Goal: Transaction & Acquisition: Purchase product/service

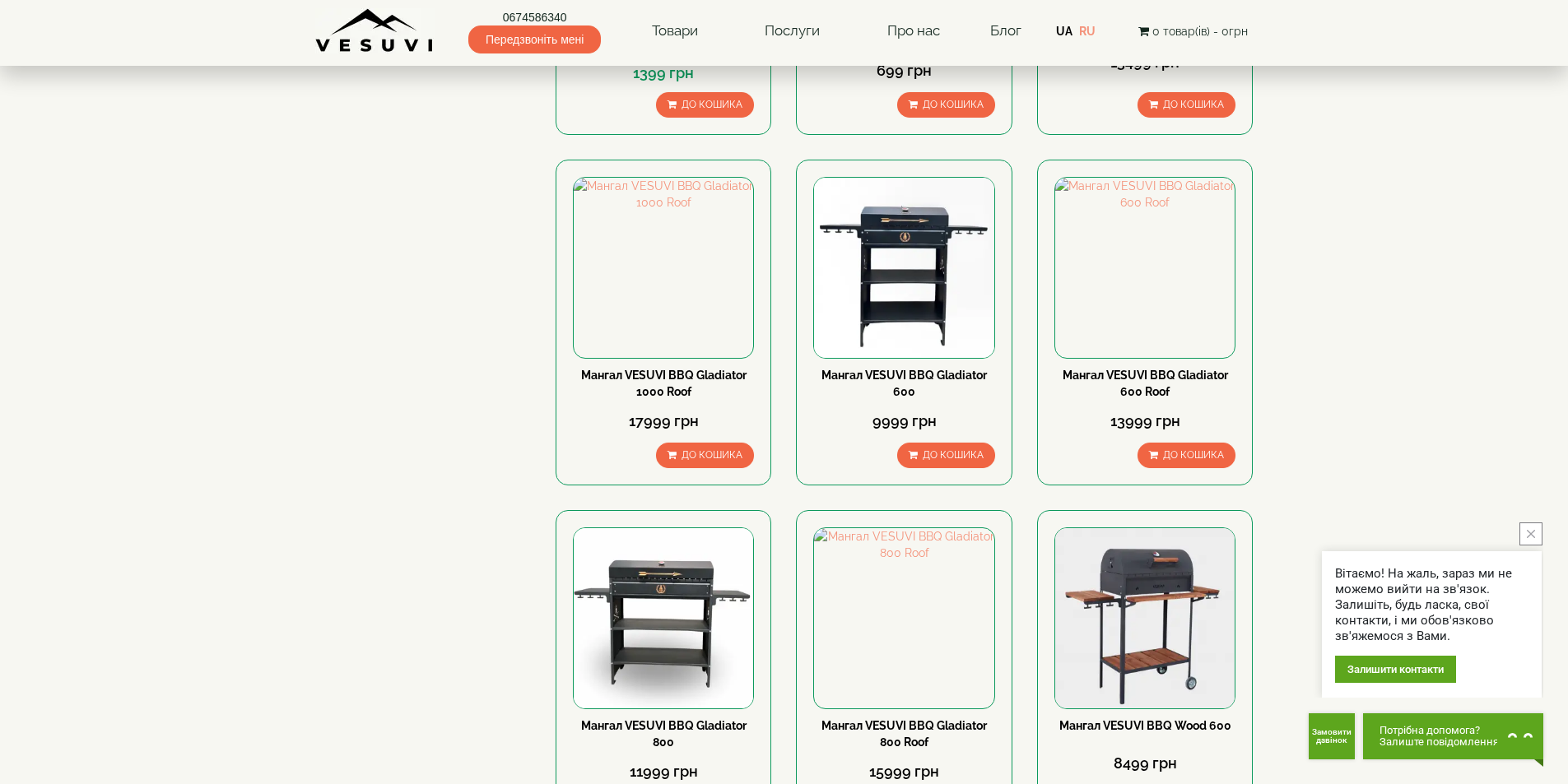
scroll to position [1810, 0]
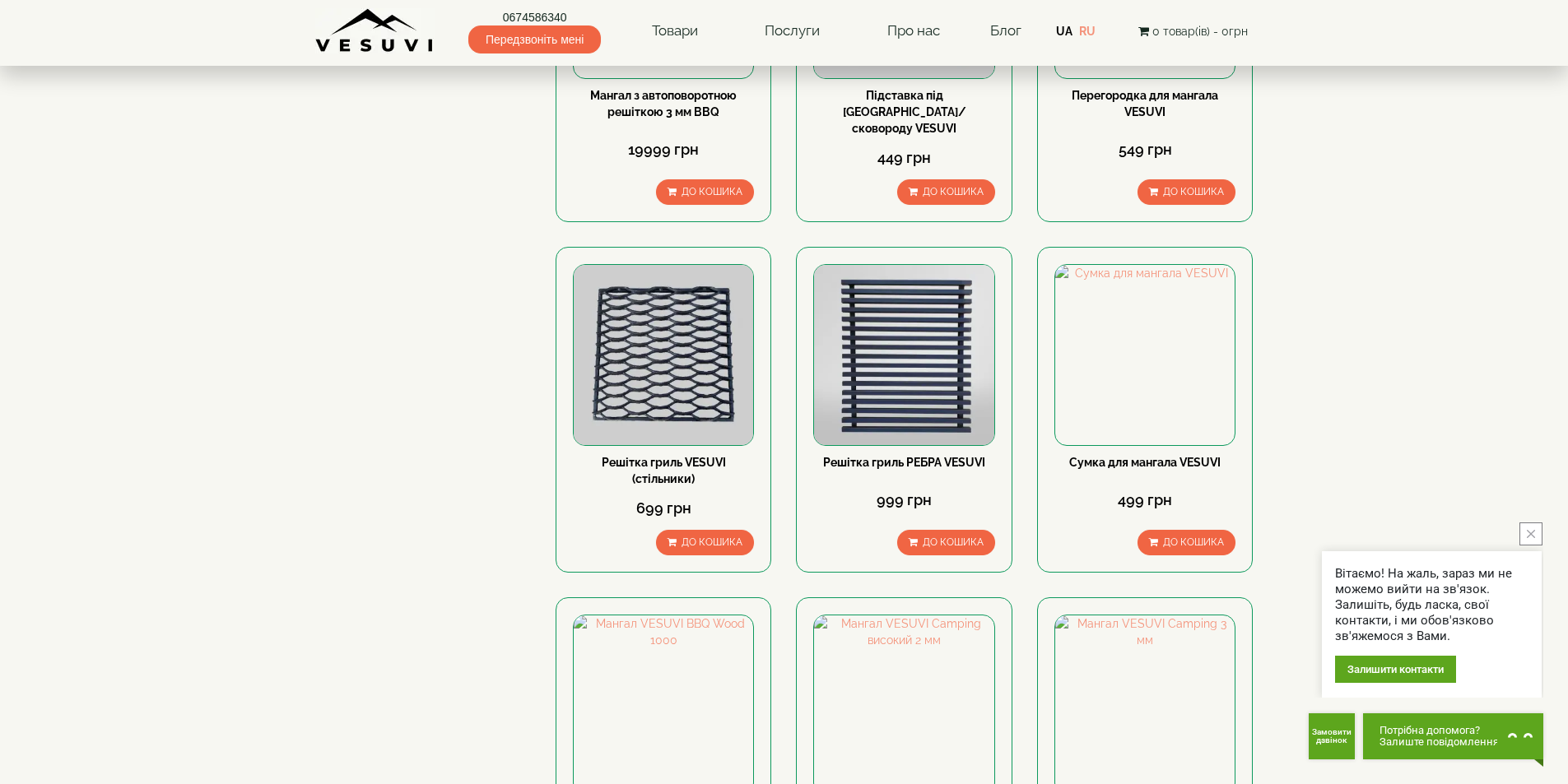
scroll to position [1974, 0]
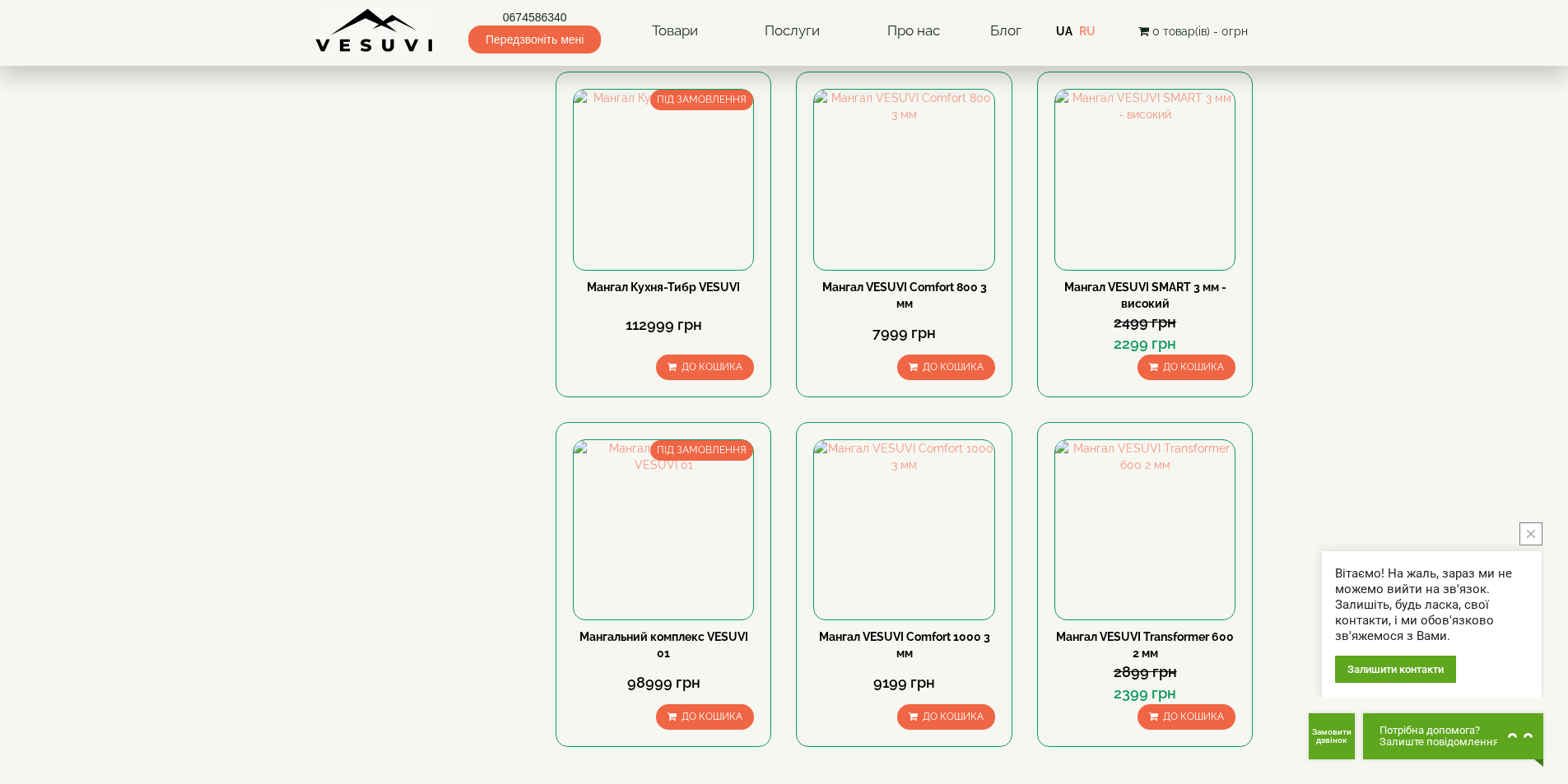
scroll to position [1963, 0]
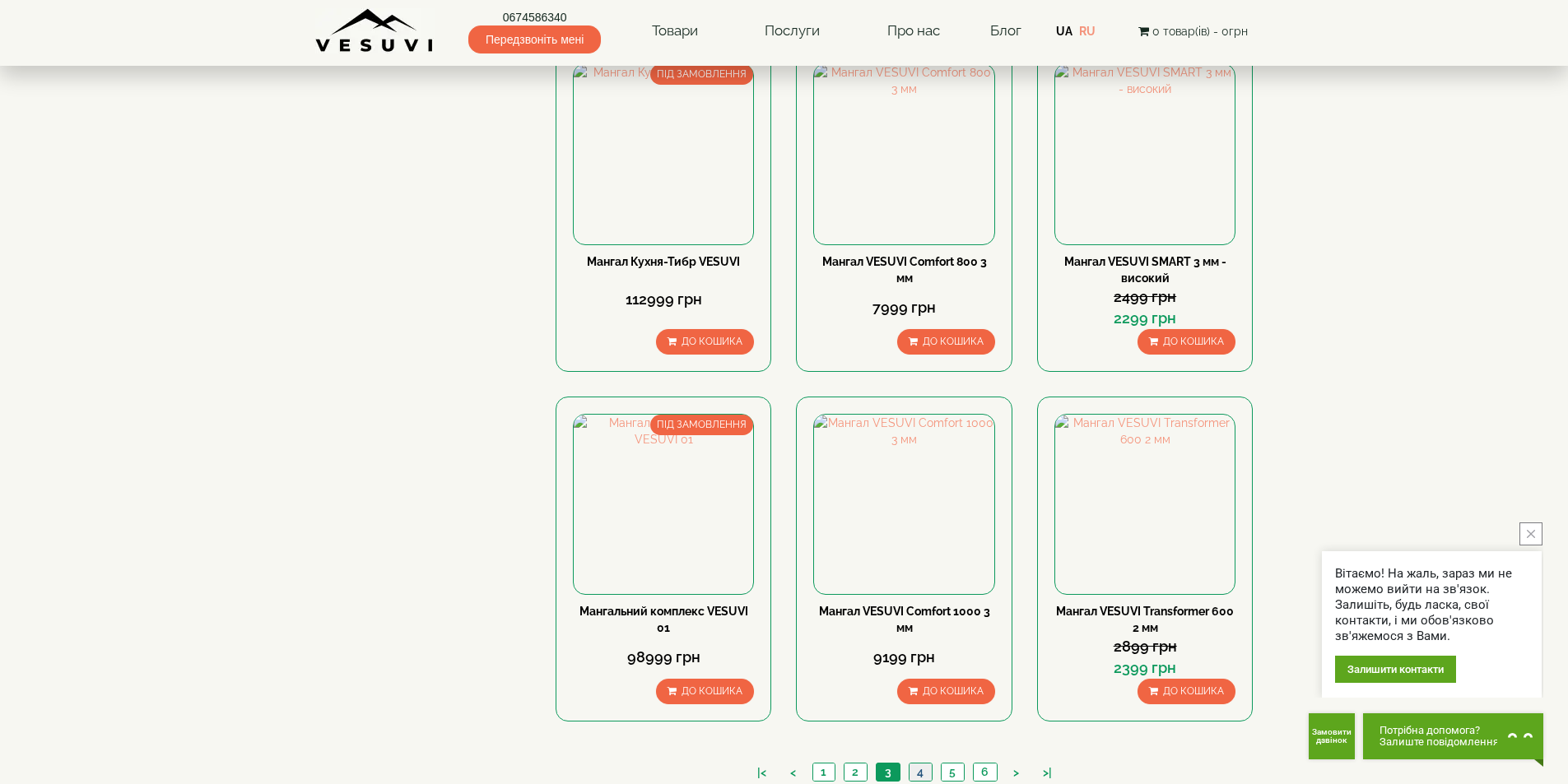
click at [919, 763] on link "4" at bounding box center [920, 771] width 23 height 18
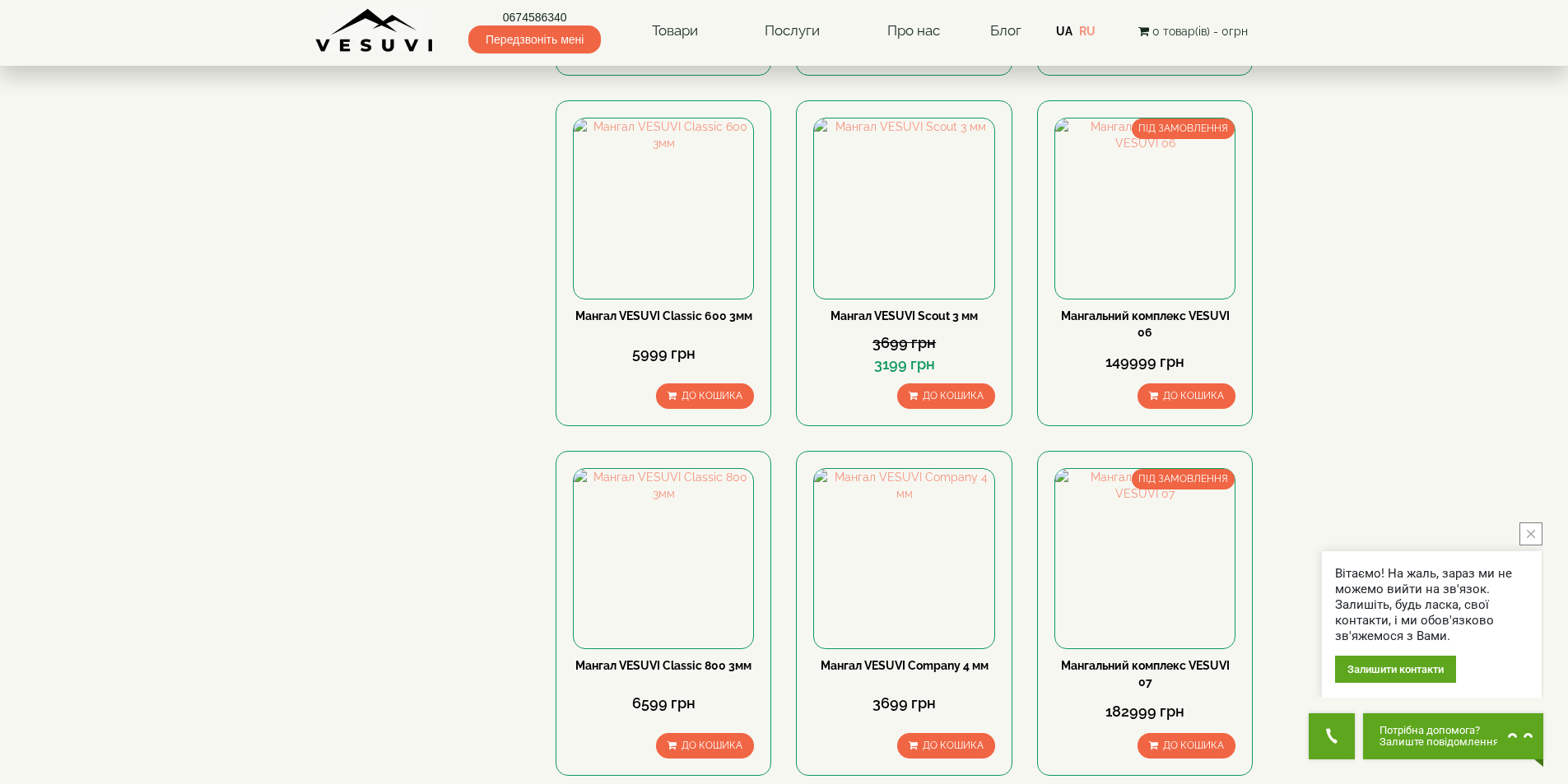
scroll to position [1963, 0]
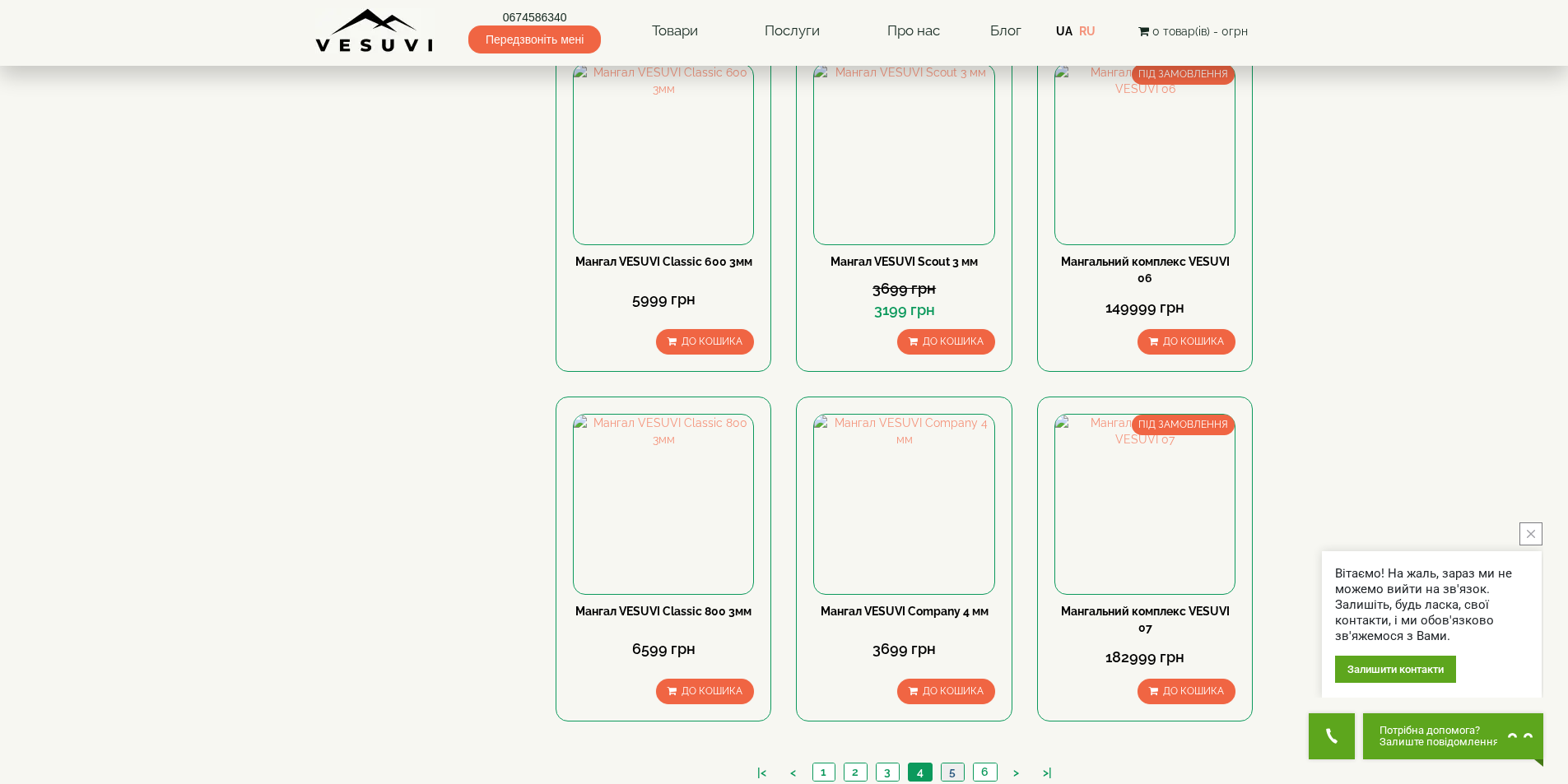
click at [954, 763] on link "5" at bounding box center [953, 771] width 23 height 18
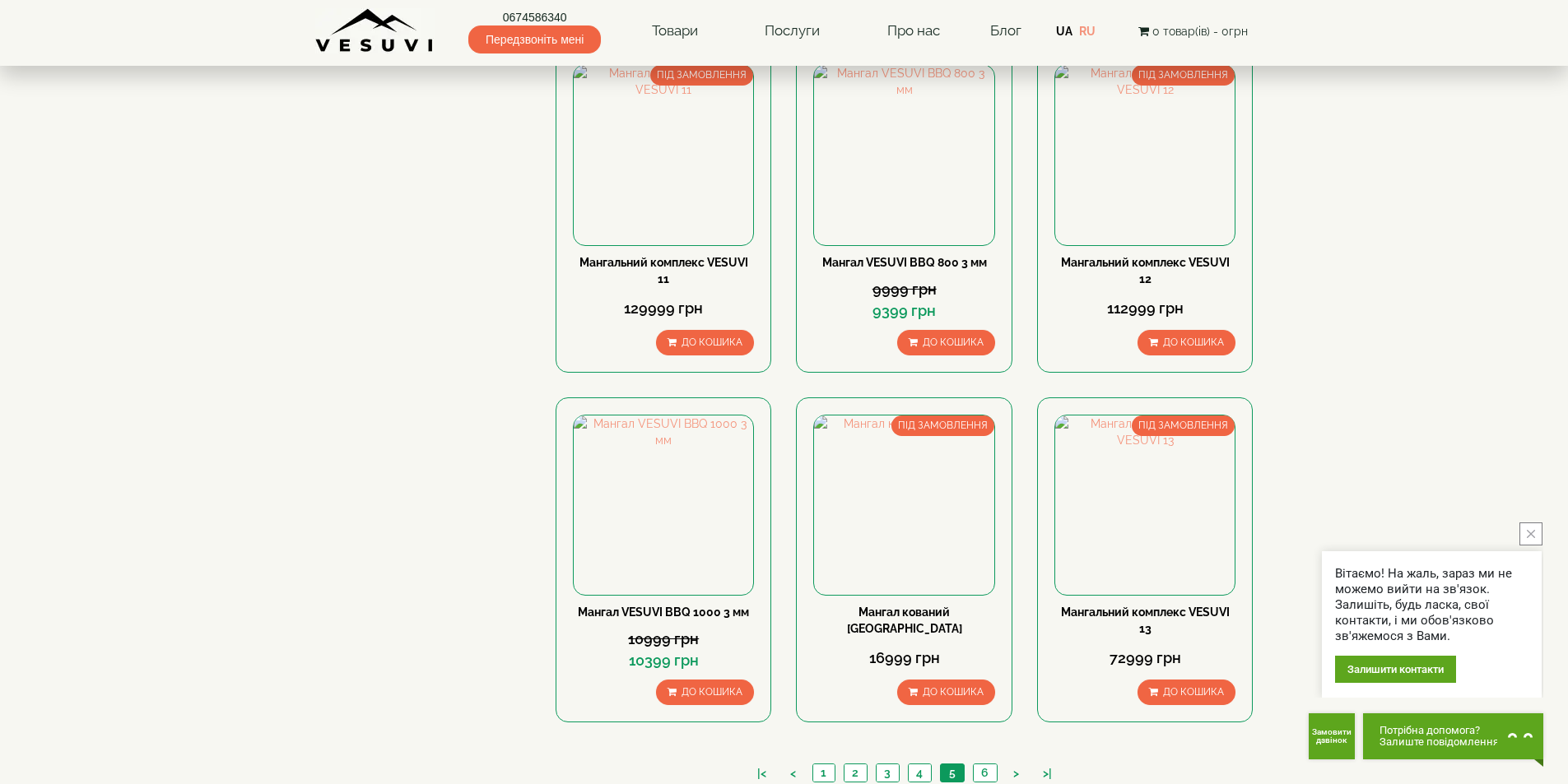
scroll to position [1963, 0]
click at [986, 763] on link "6" at bounding box center [984, 771] width 24 height 18
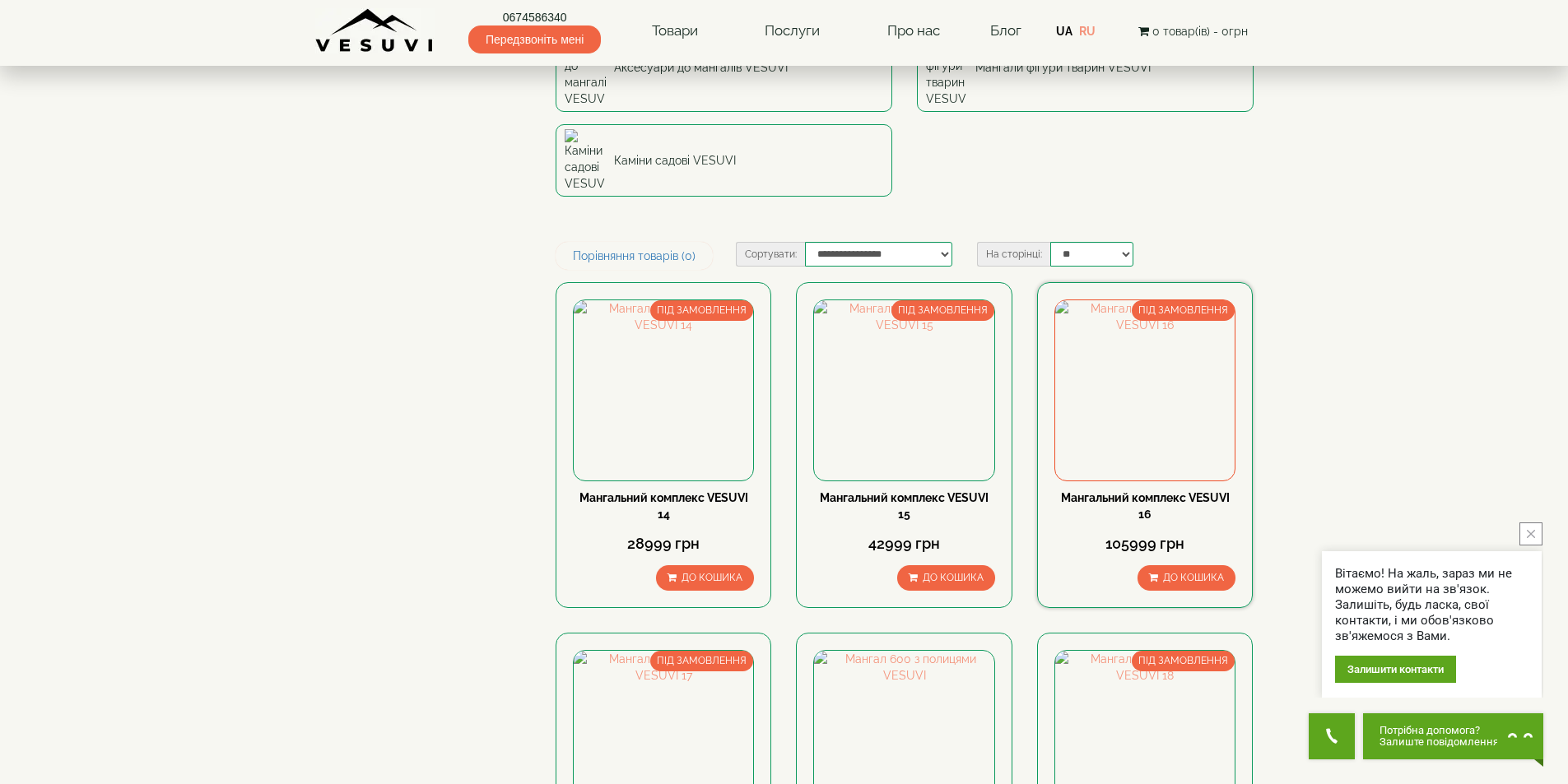
scroll to position [1069, 0]
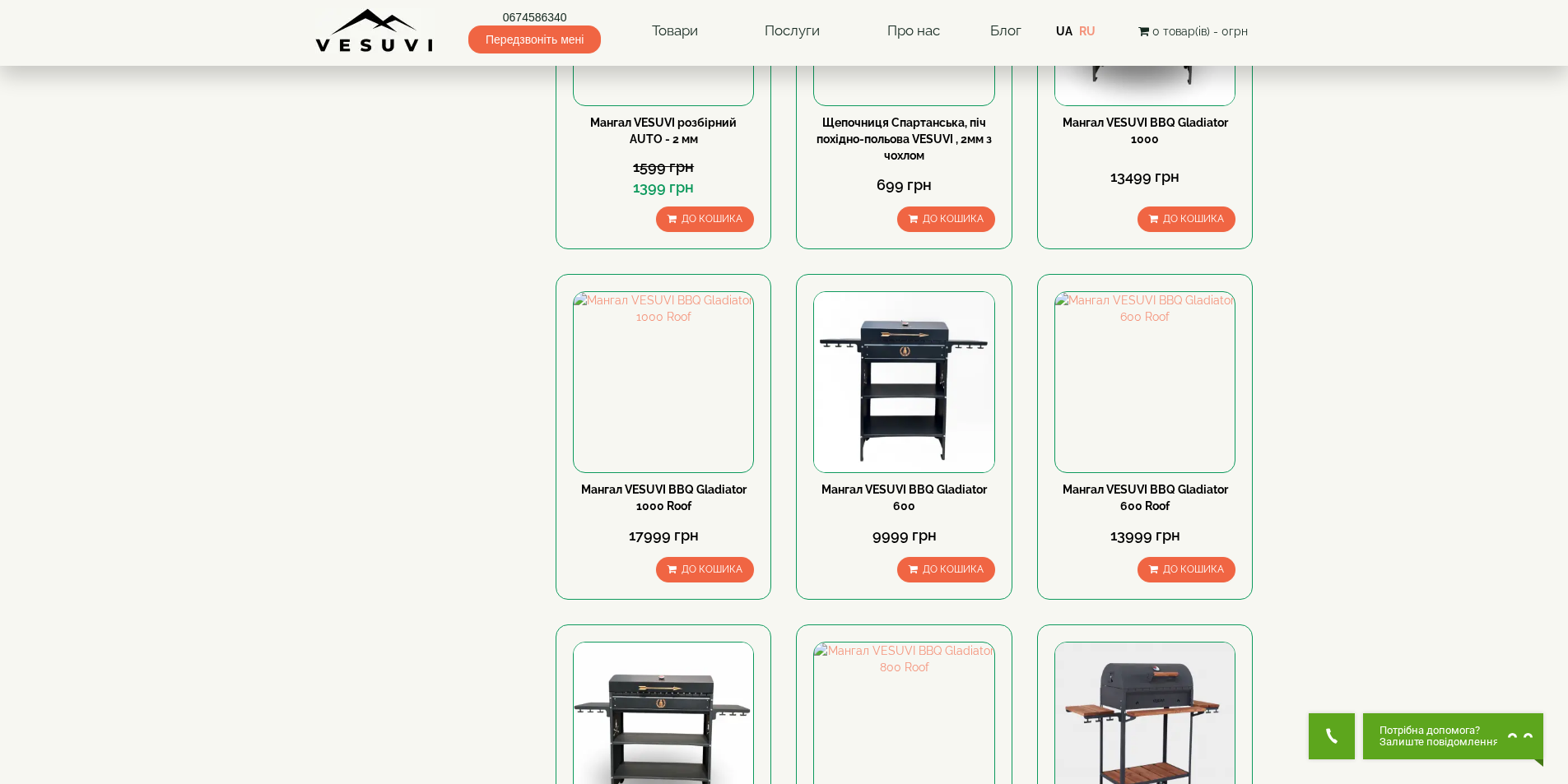
scroll to position [1481, 0]
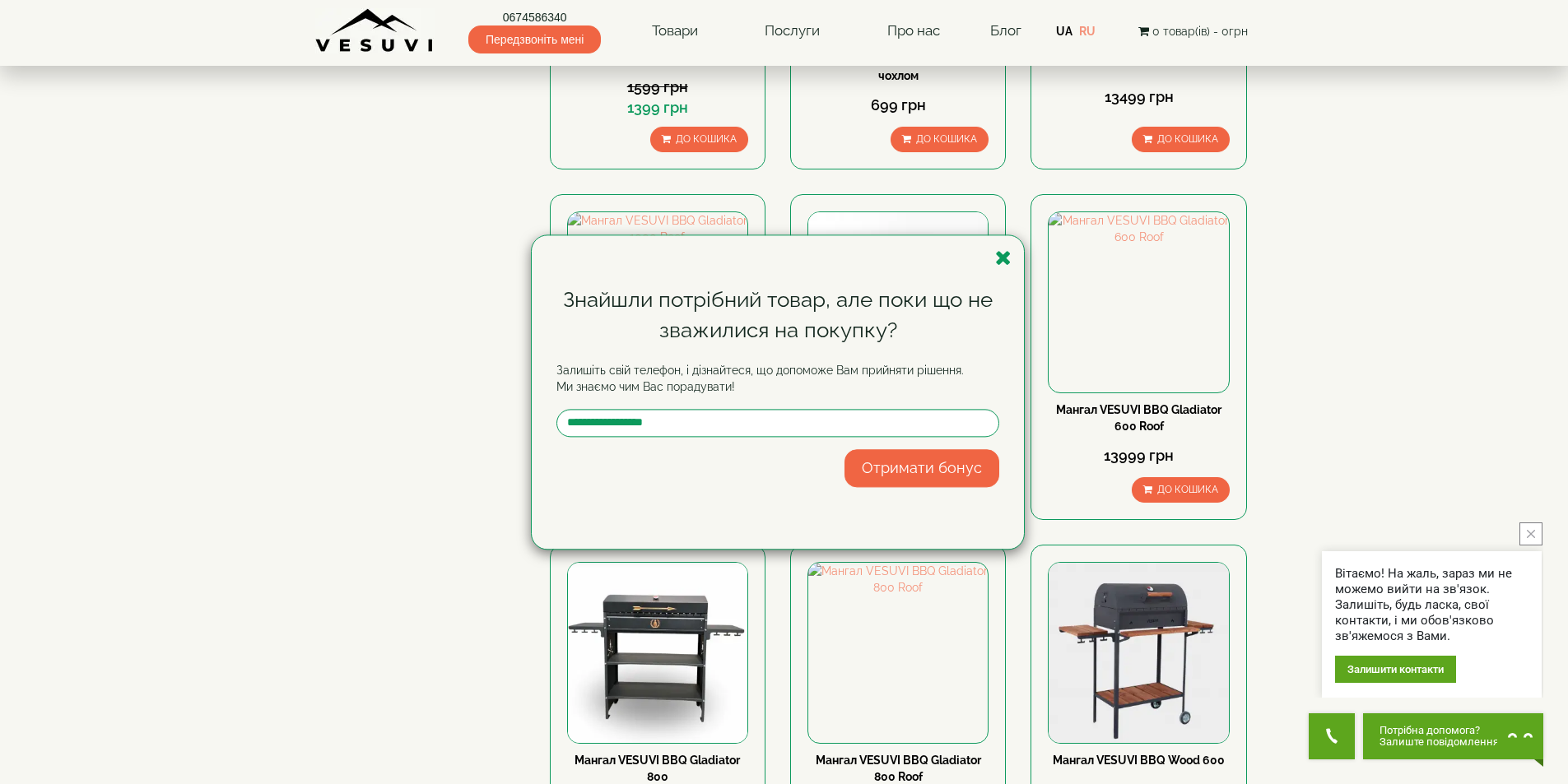
click at [1531, 535] on icon "close button" at bounding box center [1531, 534] width 8 height 8
